Goal: Task Accomplishment & Management: Manage account settings

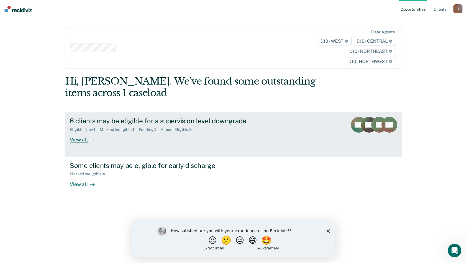
click at [73, 140] on div "View all" at bounding box center [86, 137] width 32 height 11
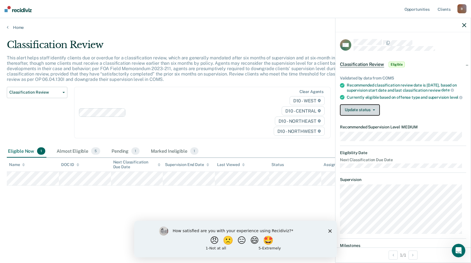
click at [352, 115] on button "Update status" at bounding box center [360, 109] width 40 height 11
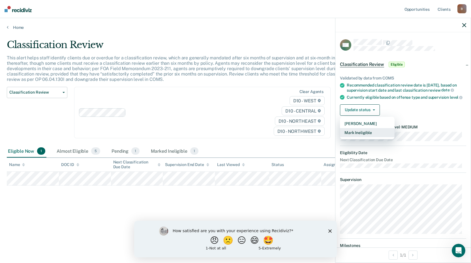
click at [360, 135] on button "Mark Ineligible" at bounding box center [367, 132] width 55 height 9
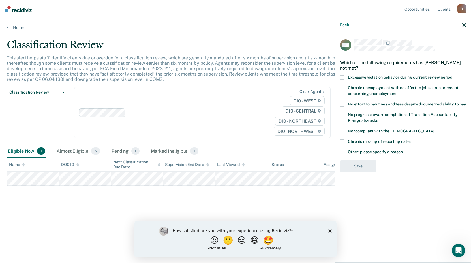
click at [343, 76] on span at bounding box center [342, 77] width 5 height 5
click at [452, 75] on input "Excessive violation behavior during current review period" at bounding box center [452, 75] width 0 height 0
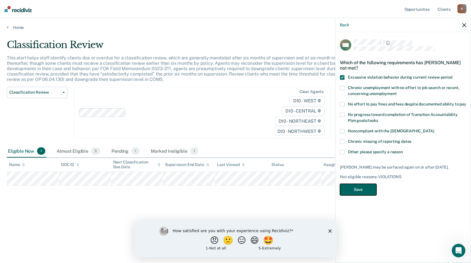
click at [366, 192] on button "Save" at bounding box center [358, 190] width 37 height 12
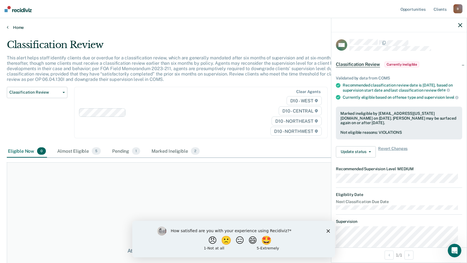
click at [20, 29] on link "Home" at bounding box center [233, 27] width 453 height 5
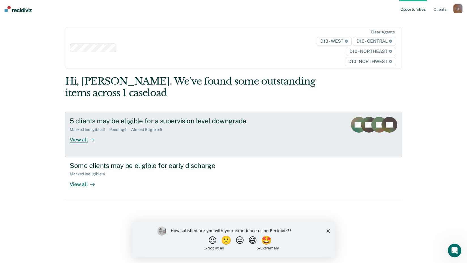
click at [84, 140] on div "View all" at bounding box center [86, 137] width 32 height 11
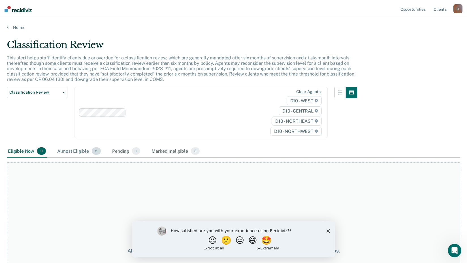
click at [76, 150] on div "Almost Eligible 5" at bounding box center [79, 151] width 46 height 12
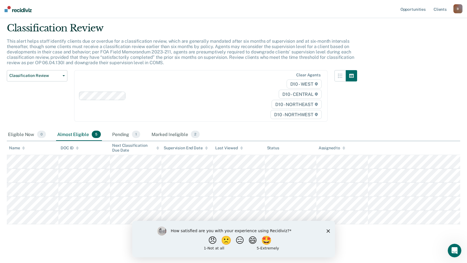
scroll to position [19, 0]
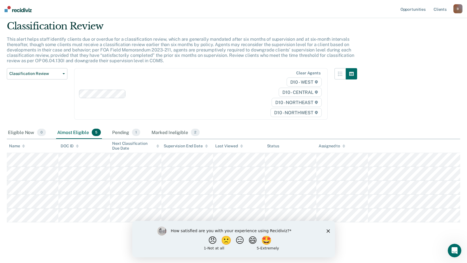
click at [15, 8] on img at bounding box center [18, 9] width 27 height 6
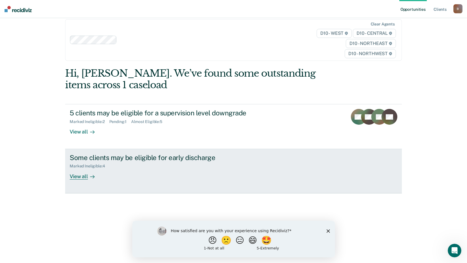
scroll to position [12, 0]
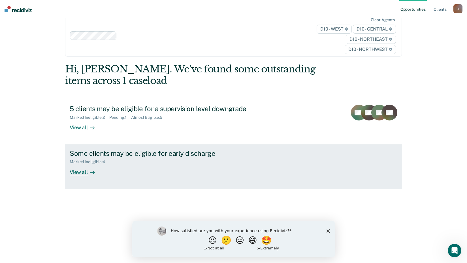
click at [84, 172] on div "View all" at bounding box center [86, 169] width 32 height 11
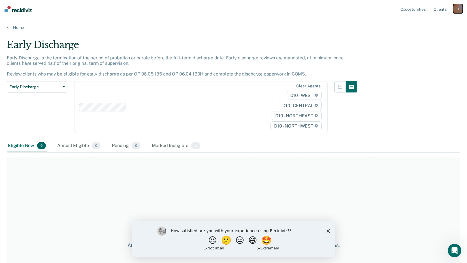
click at [456, 9] on div "B" at bounding box center [457, 8] width 9 height 9
click at [422, 37] on link "Log Out" at bounding box center [435, 37] width 46 height 5
